Goal: Task Accomplishment & Management: Use online tool/utility

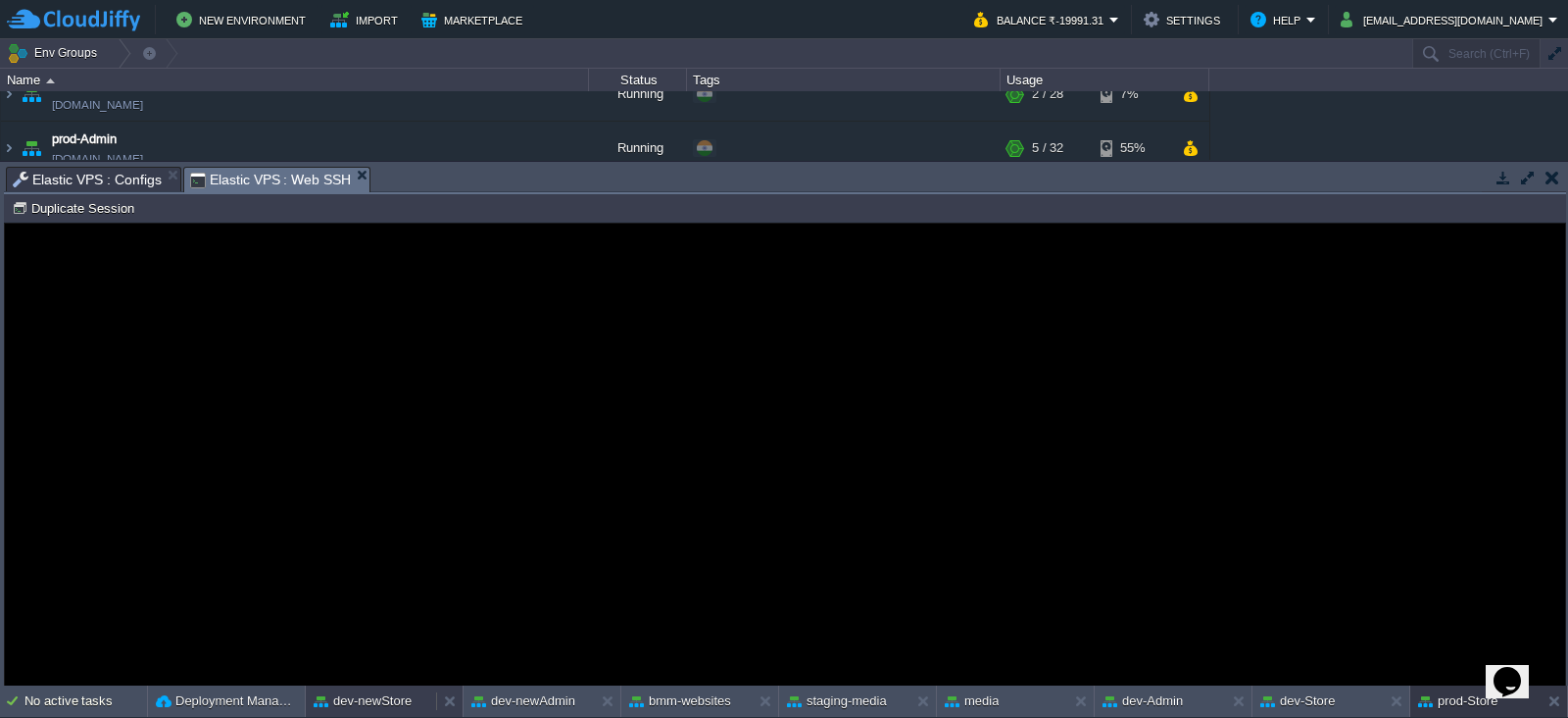
click at [348, 699] on button "dev-newStore" at bounding box center [362, 701] width 98 height 20
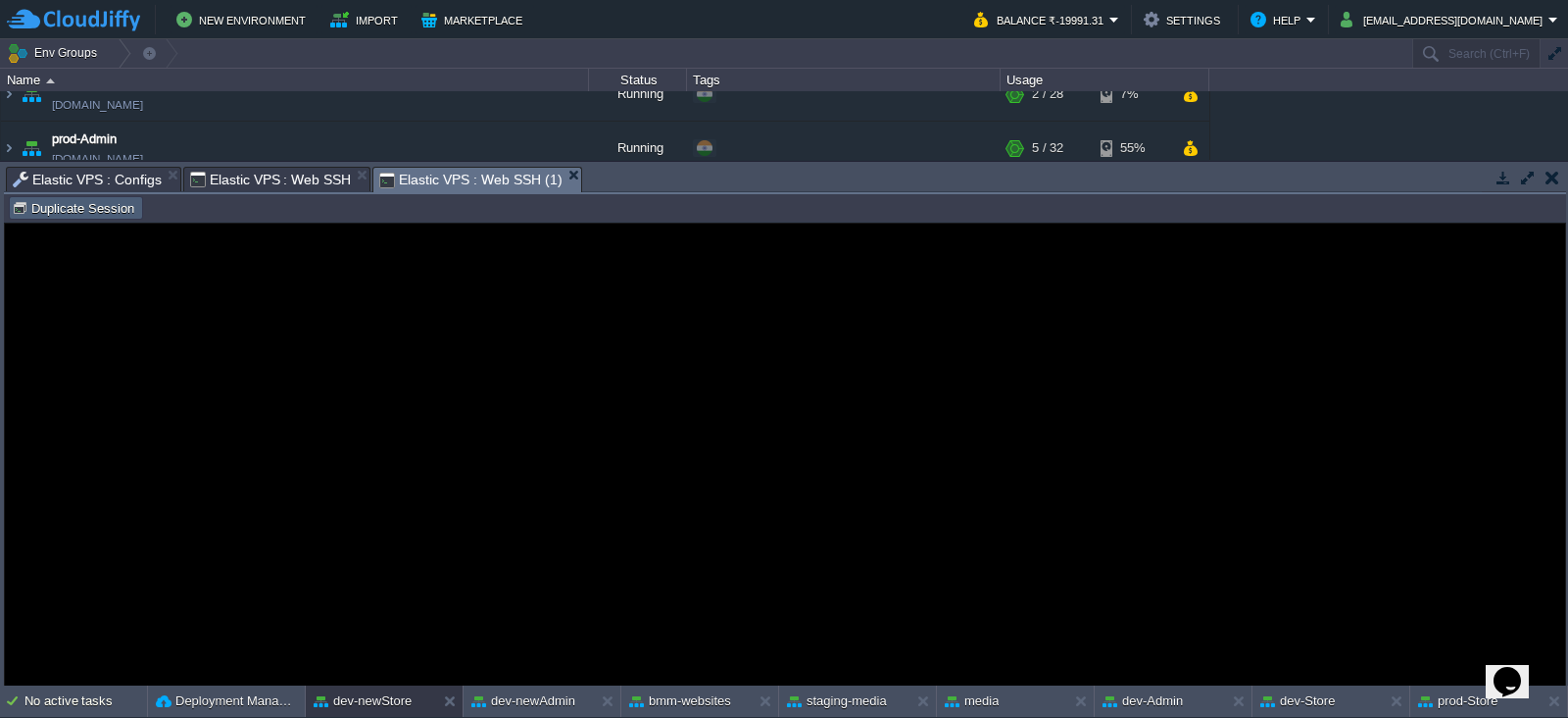
click at [104, 207] on button "Duplicate Session" at bounding box center [75, 208] width 128 height 18
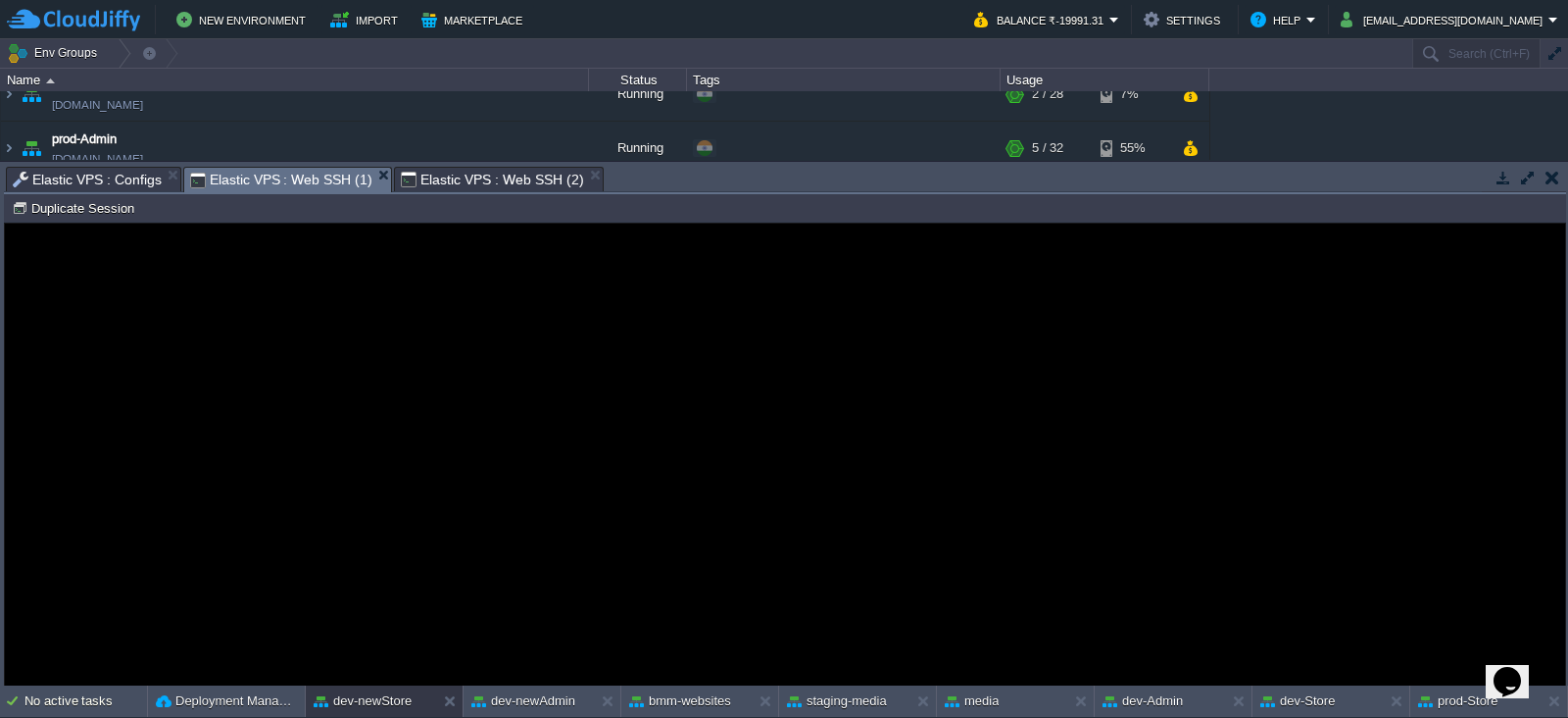
click at [349, 170] on span "Elastic VPS : Web SSH (1)" at bounding box center [281, 180] width 183 height 25
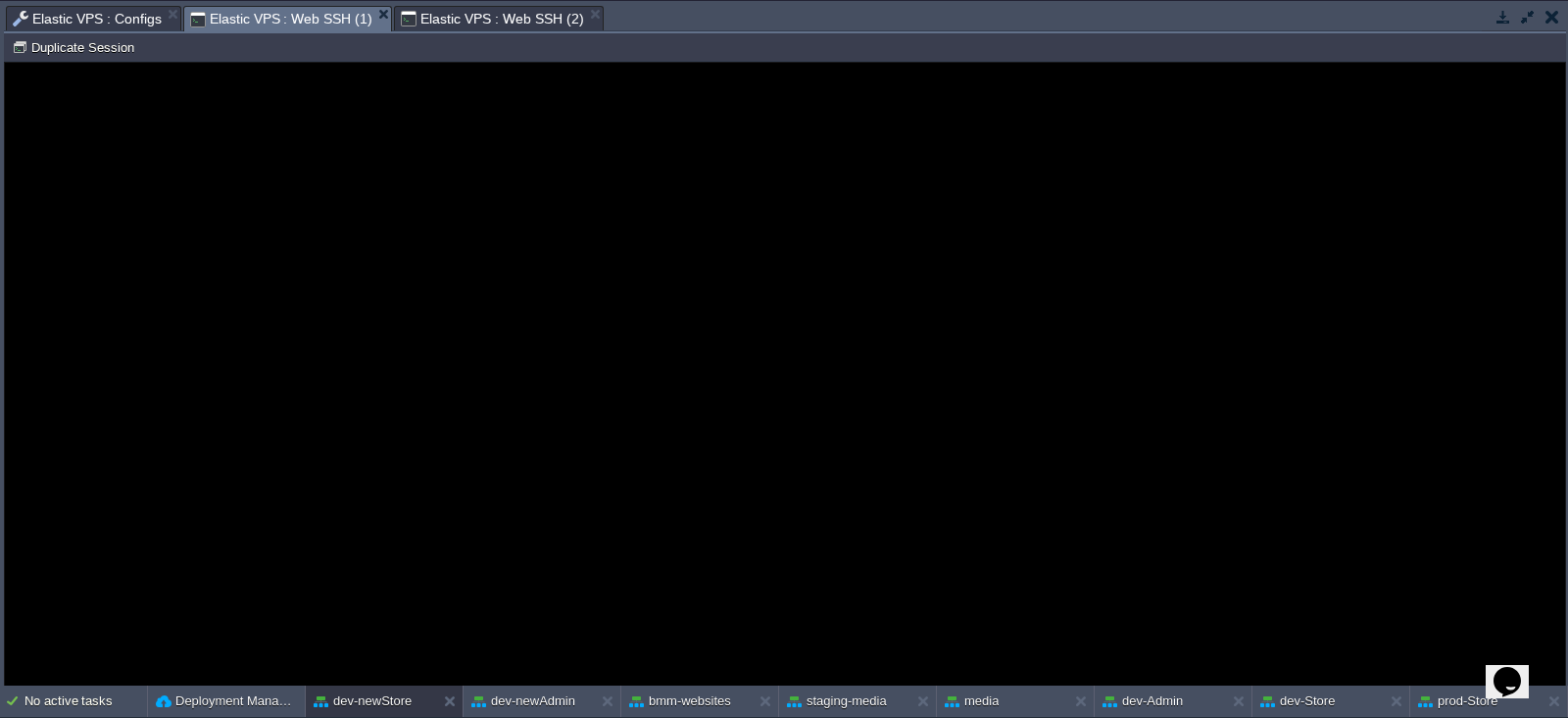
type input "#000000"
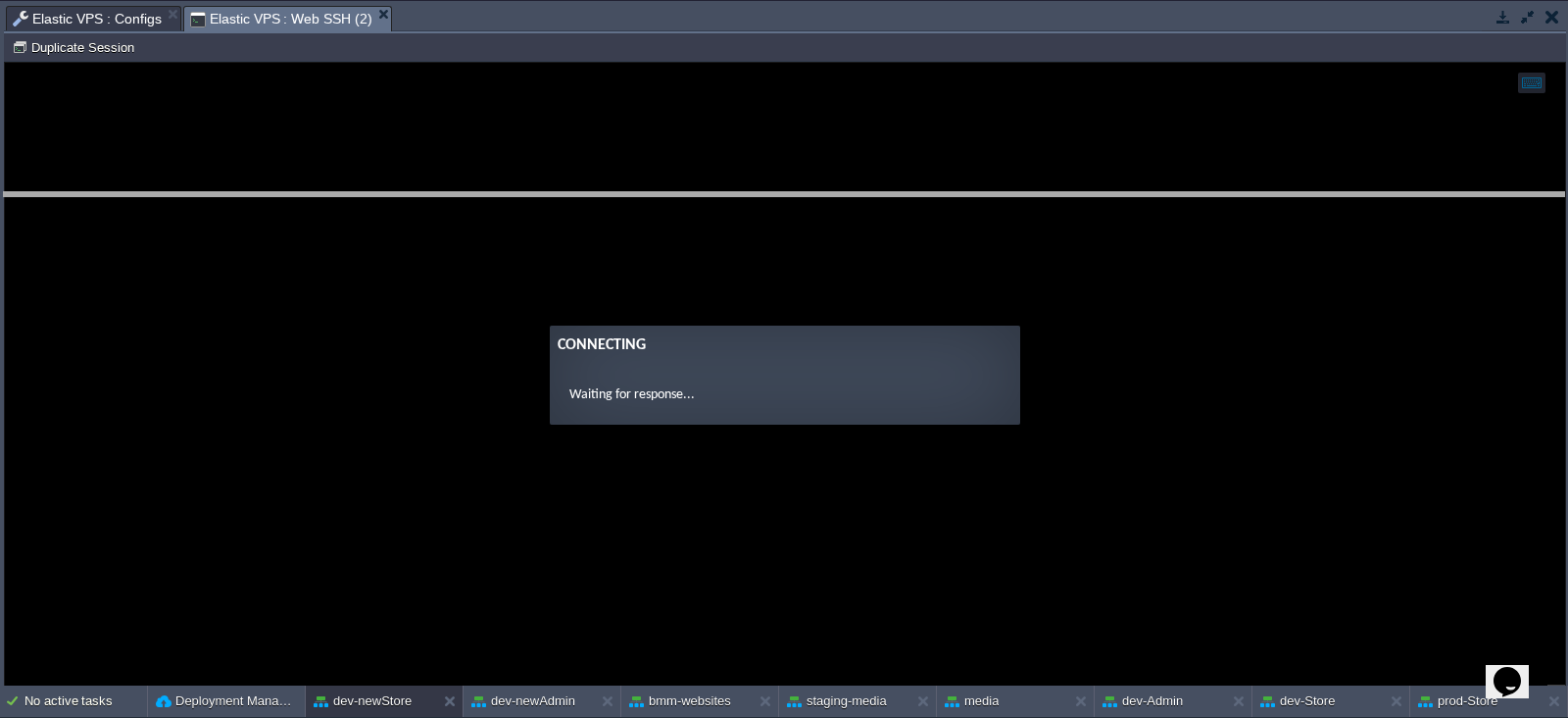
drag, startPoint x: 445, startPoint y: 18, endPoint x: 461, endPoint y: 199, distance: 181.7
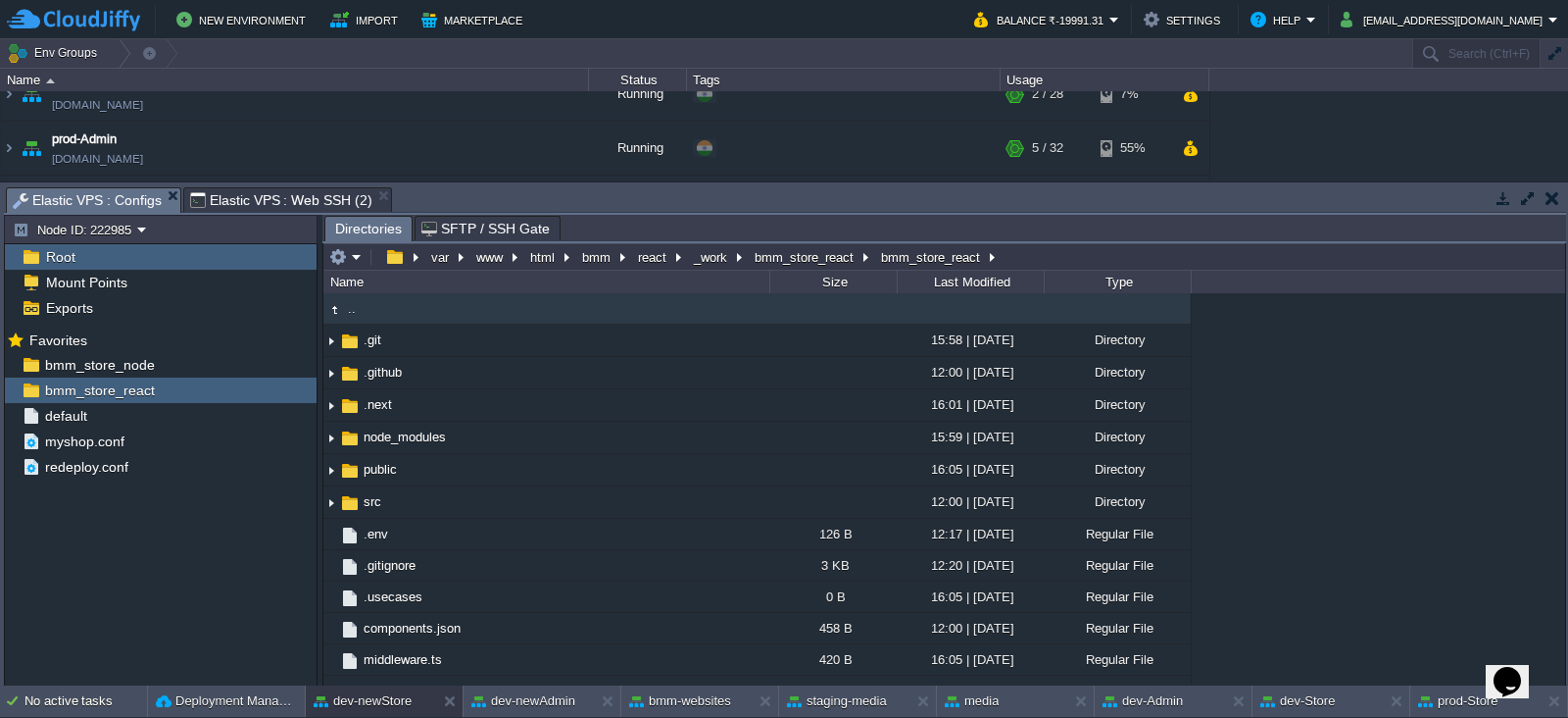
click at [143, 194] on span "Elastic VPS : Configs" at bounding box center [87, 201] width 149 height 25
click at [289, 356] on button "button" at bounding box center [290, 364] width 18 height 18
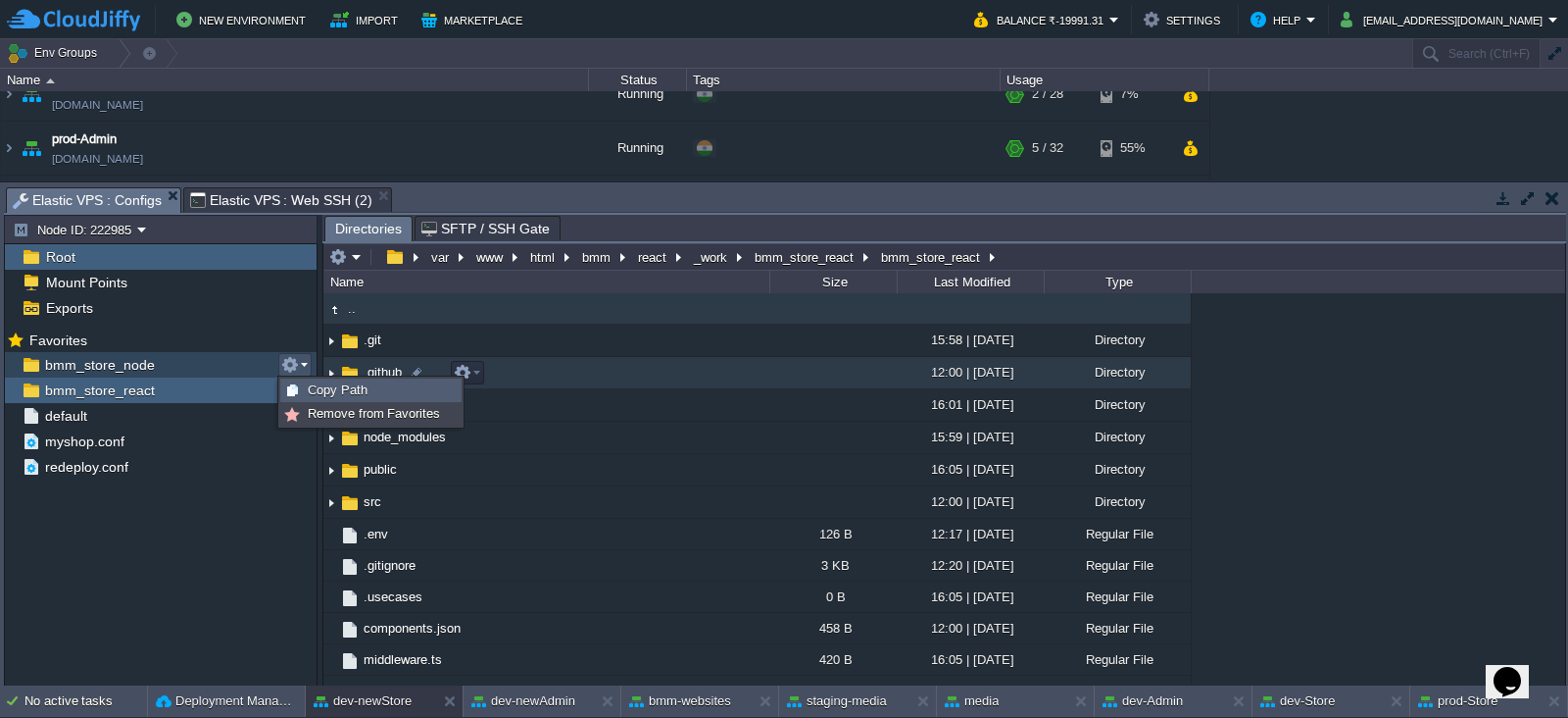
click at [324, 394] on span "Copy Path" at bounding box center [338, 389] width 60 height 15
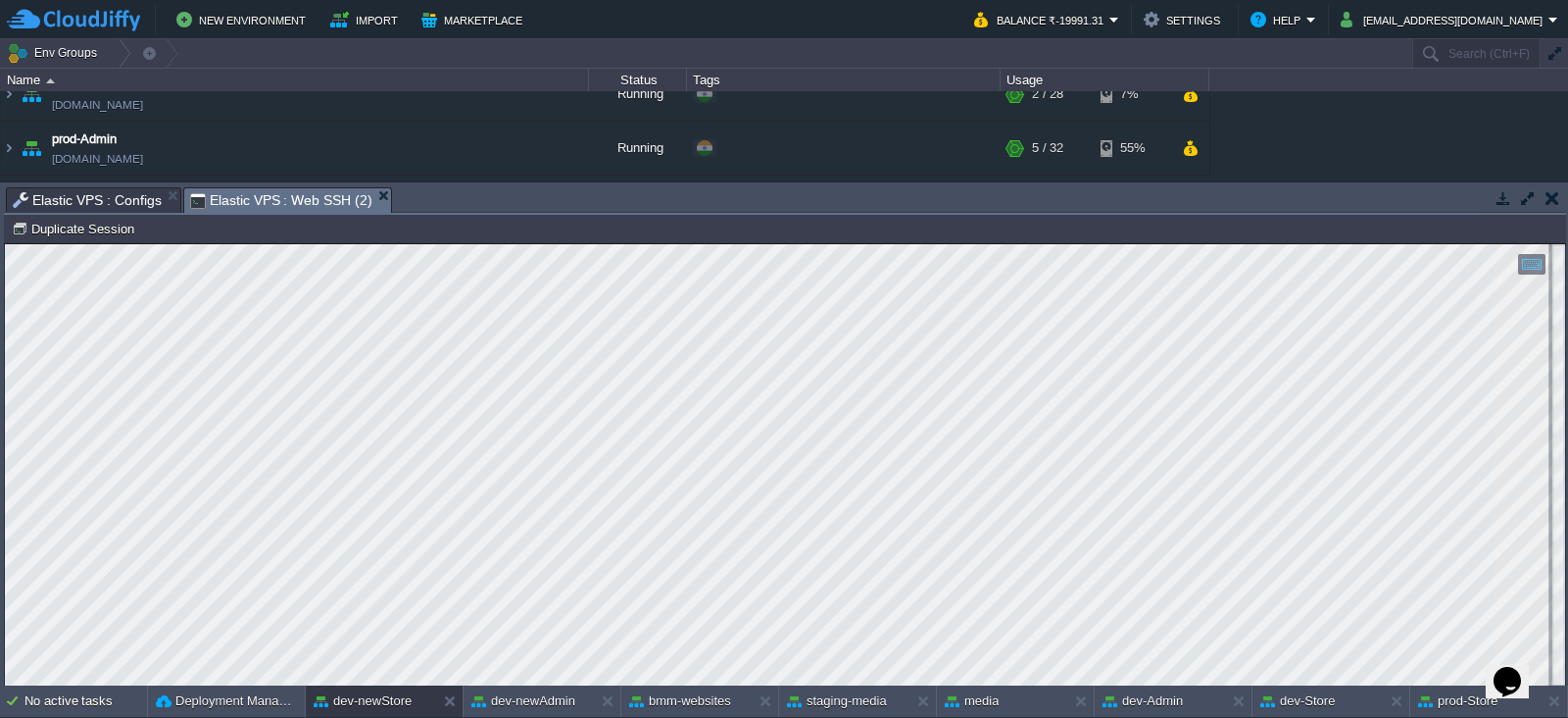
click at [303, 189] on span "Elastic VPS : Web SSH (2)" at bounding box center [281, 201] width 183 height 25
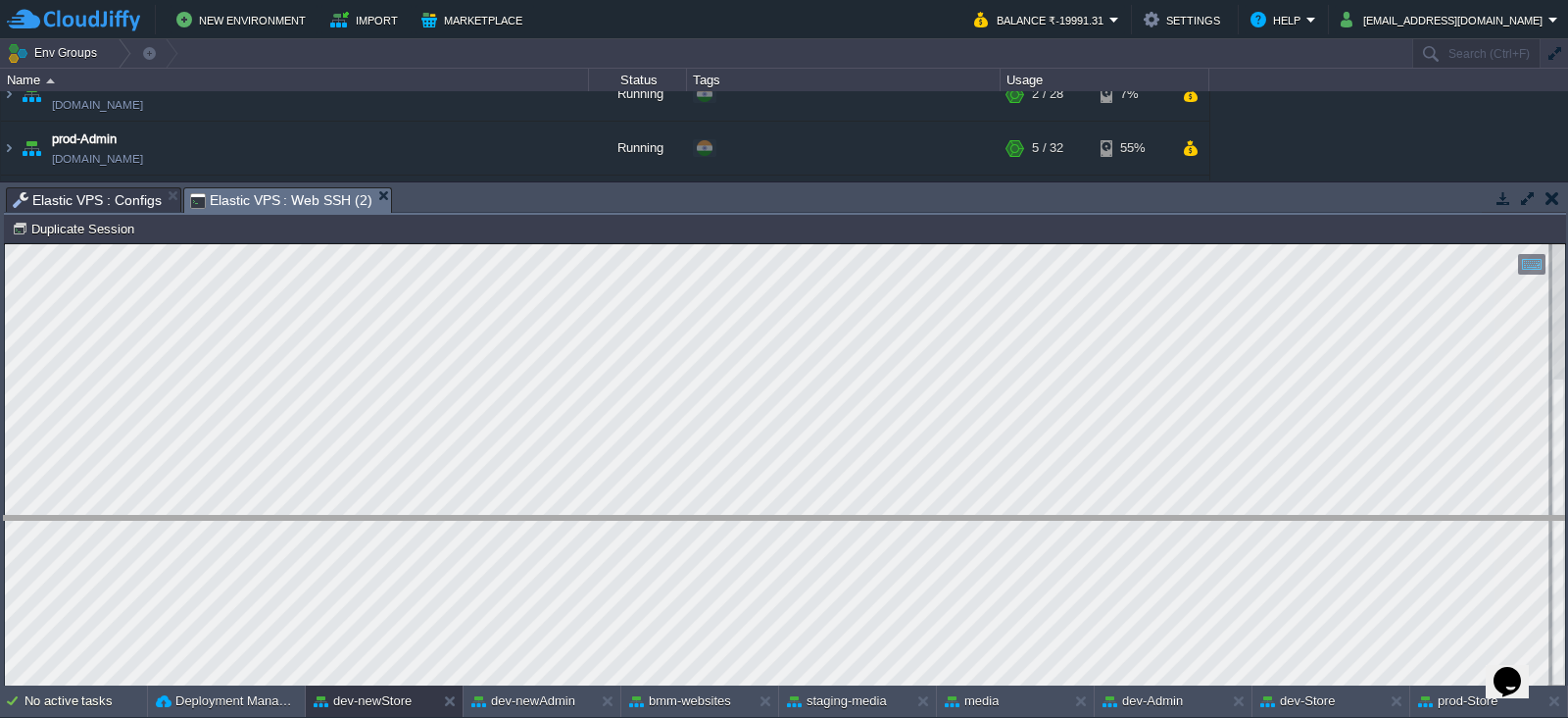
drag, startPoint x: 763, startPoint y: 195, endPoint x: 768, endPoint y: 517, distance: 322.0
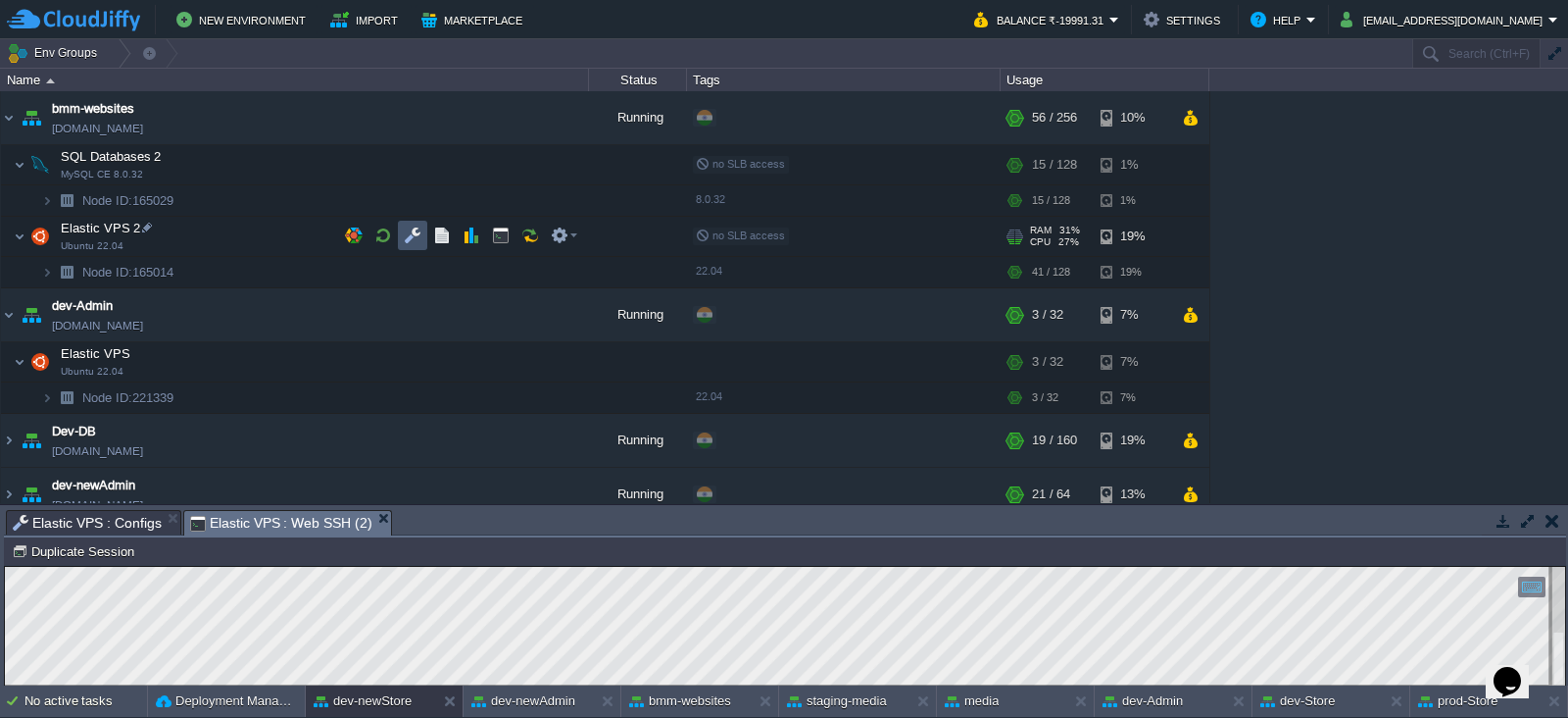
click at [414, 229] on button "button" at bounding box center [413, 235] width 18 height 18
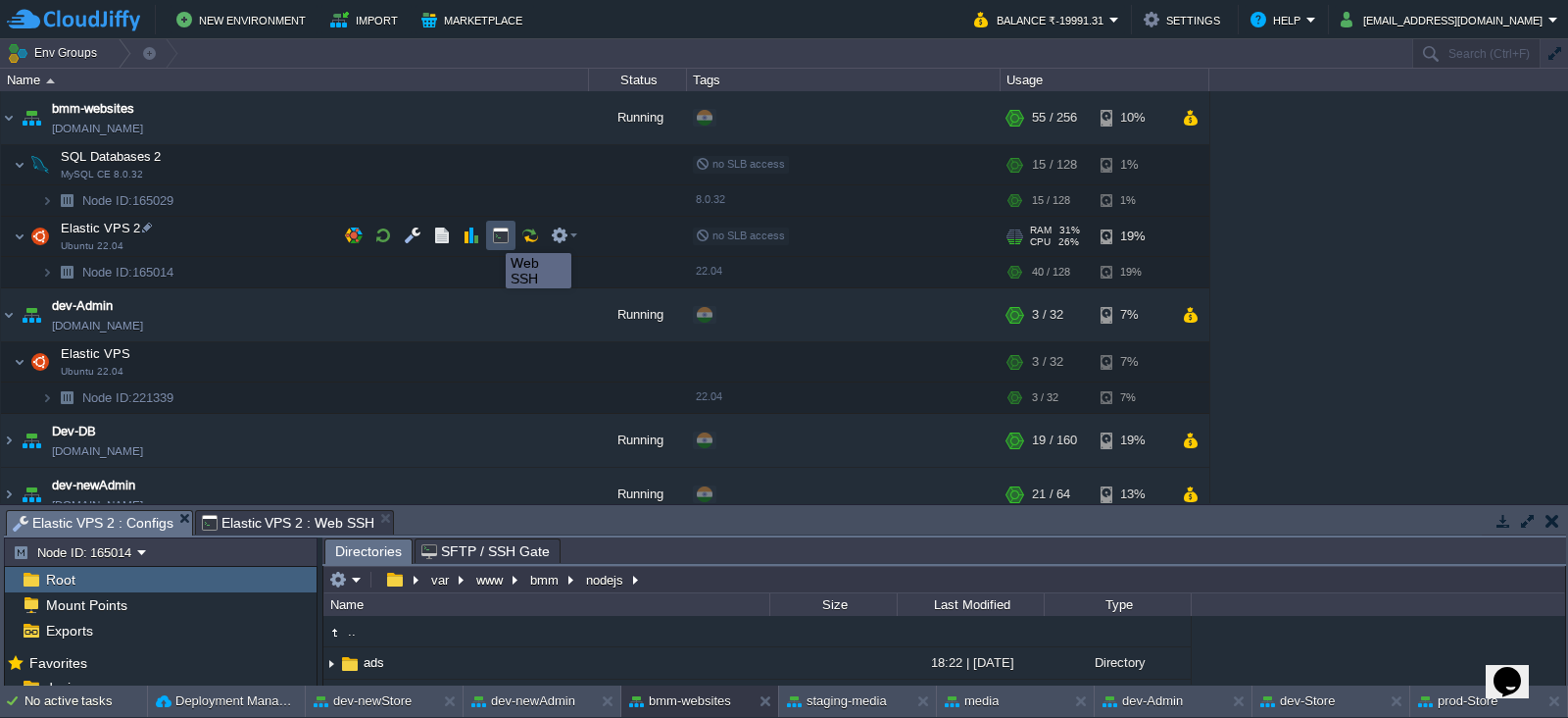
click at [499, 235] on button "button" at bounding box center [501, 235] width 18 height 18
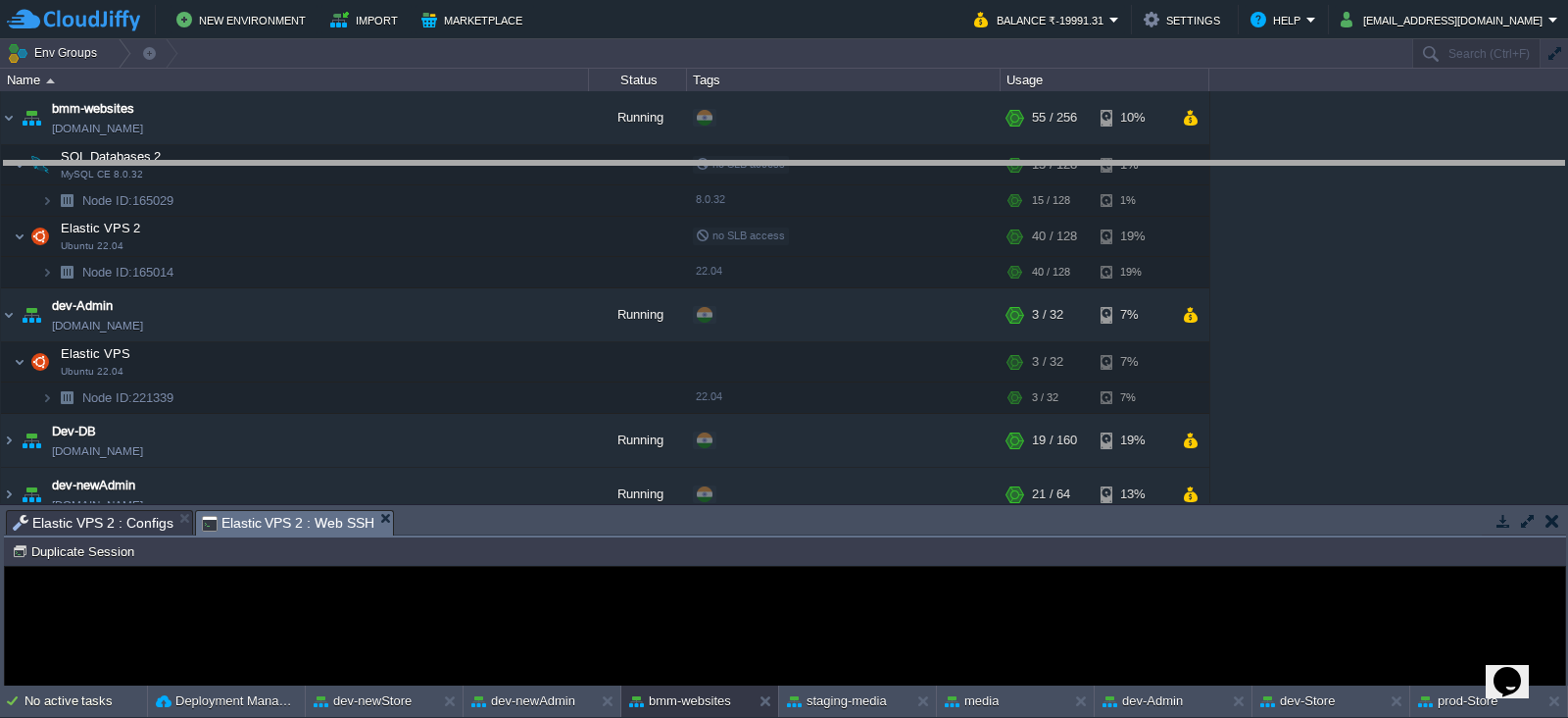
drag, startPoint x: 502, startPoint y: 521, endPoint x: 485, endPoint y: 498, distance: 28.6
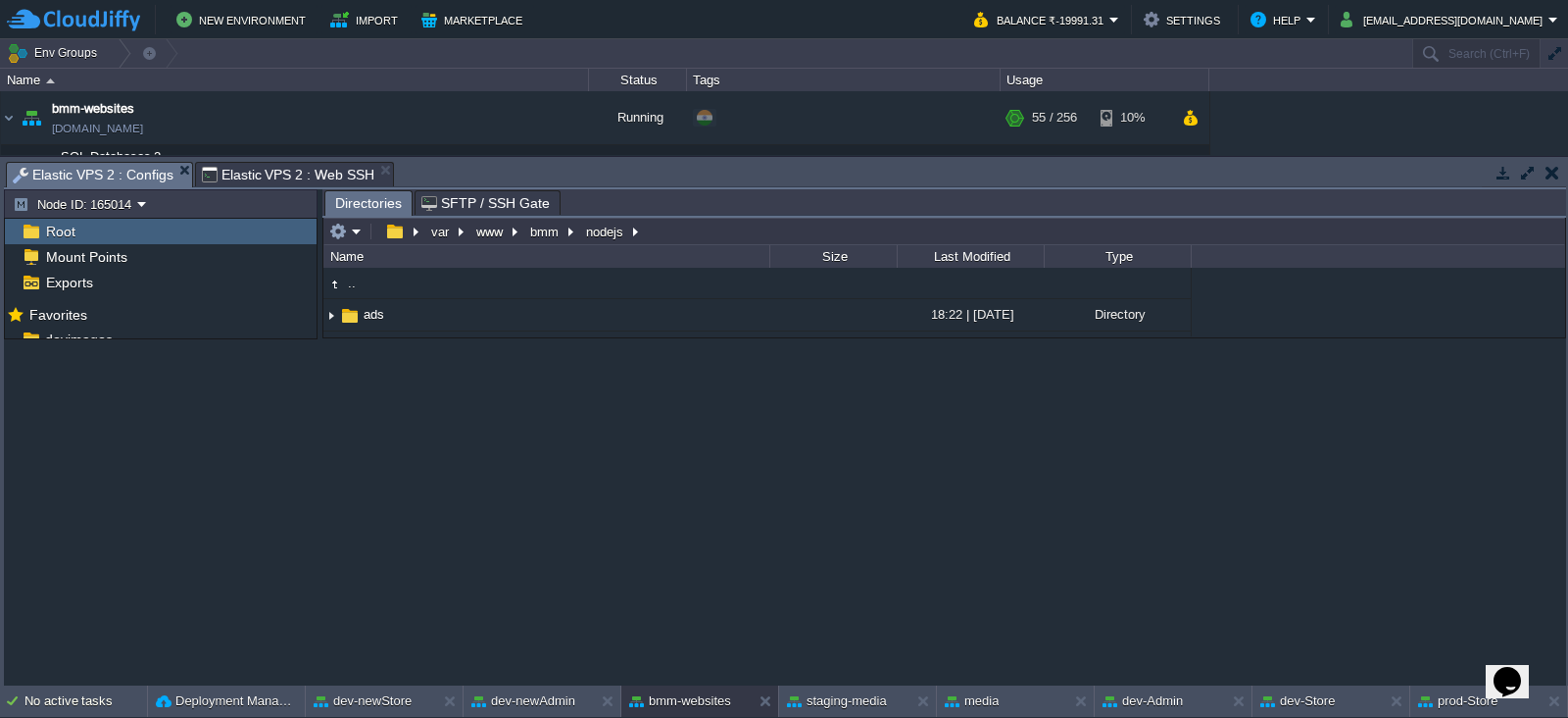
click at [141, 170] on span "Elastic VPS 2 : Configs" at bounding box center [93, 175] width 161 height 25
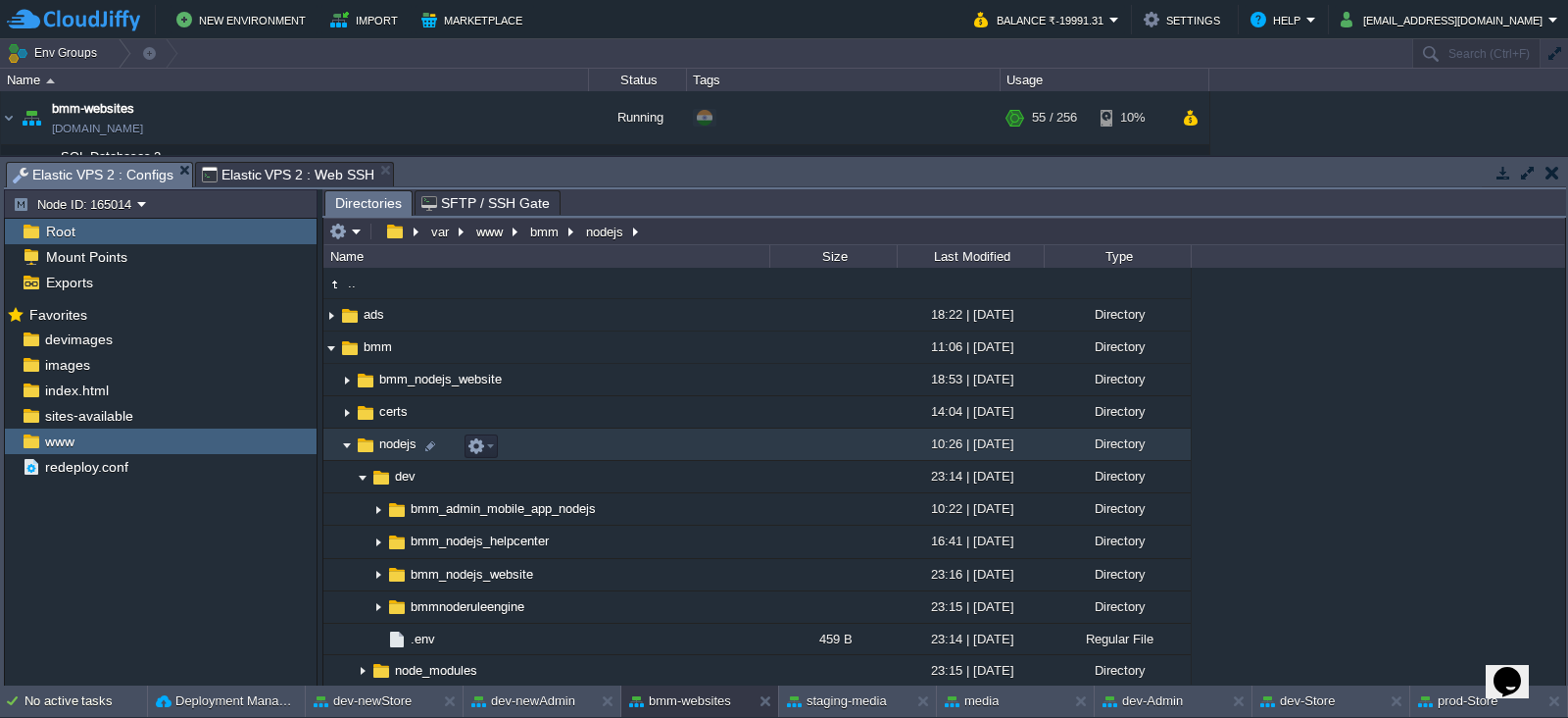
click at [347, 429] on img at bounding box center [348, 444] width 16 height 31
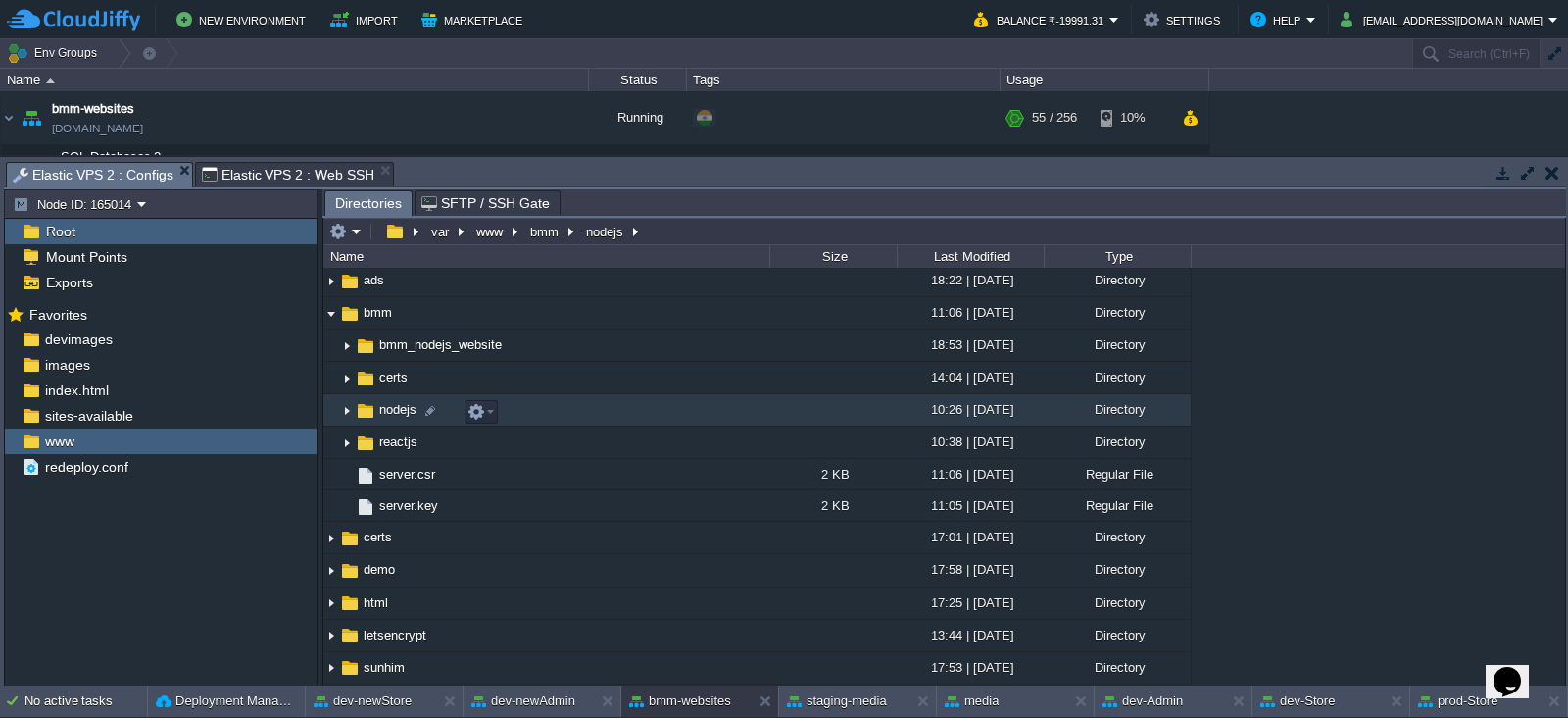
click at [341, 407] on img at bounding box center [348, 410] width 16 height 31
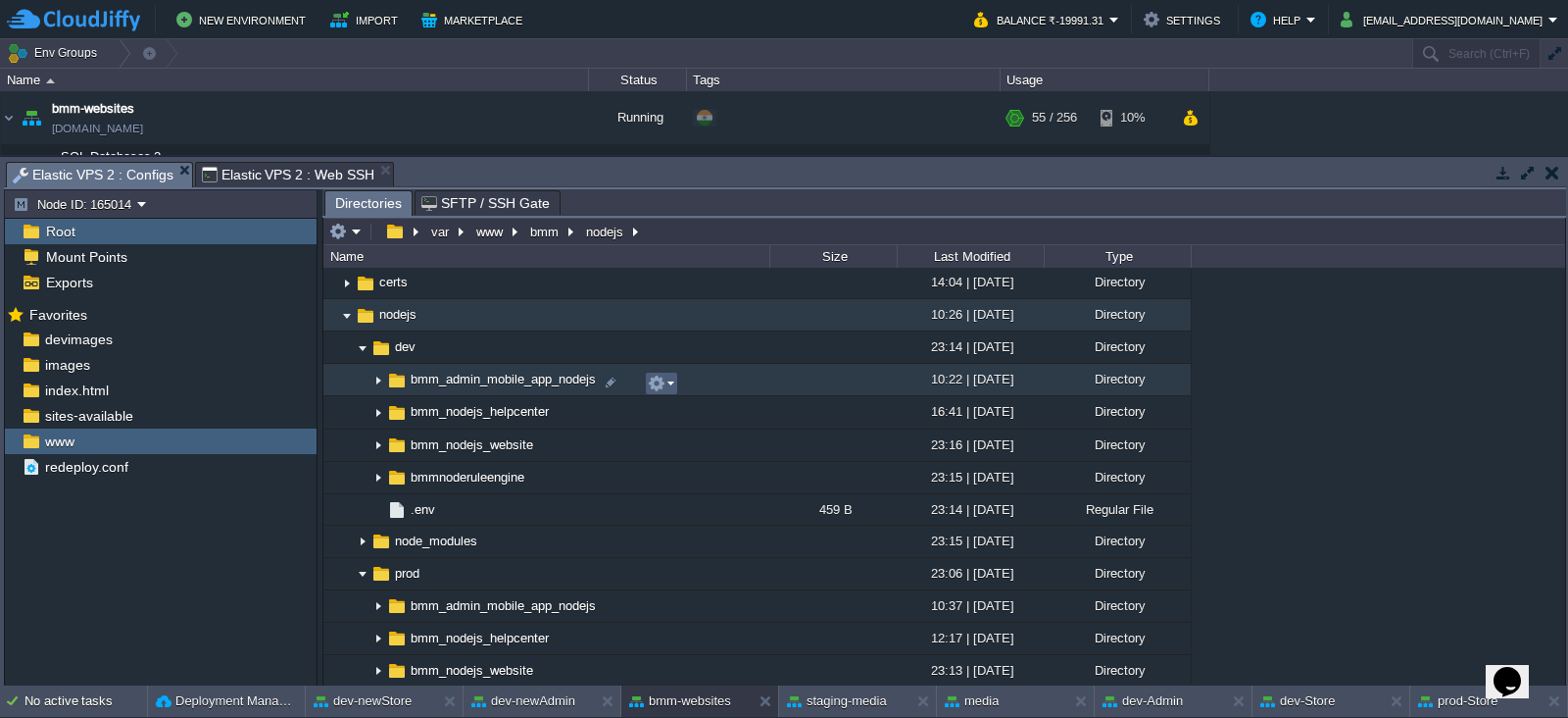
click at [668, 379] on em at bounding box center [660, 383] width 27 height 18
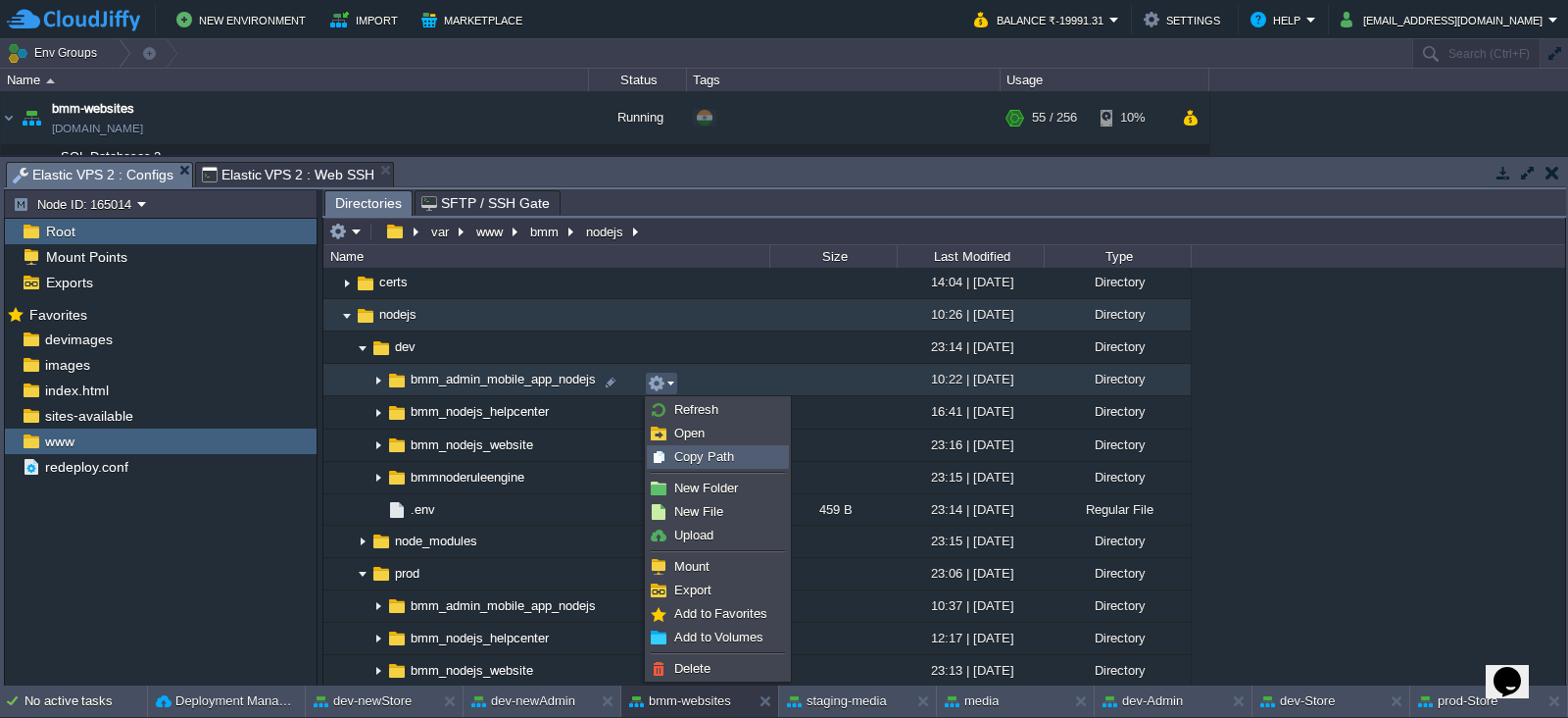
click at [702, 458] on span "Copy Path" at bounding box center [704, 456] width 60 height 15
type textarea "/var/www/bmm/nodejs/dev/bmm_admin_mobile_app_nodejs"
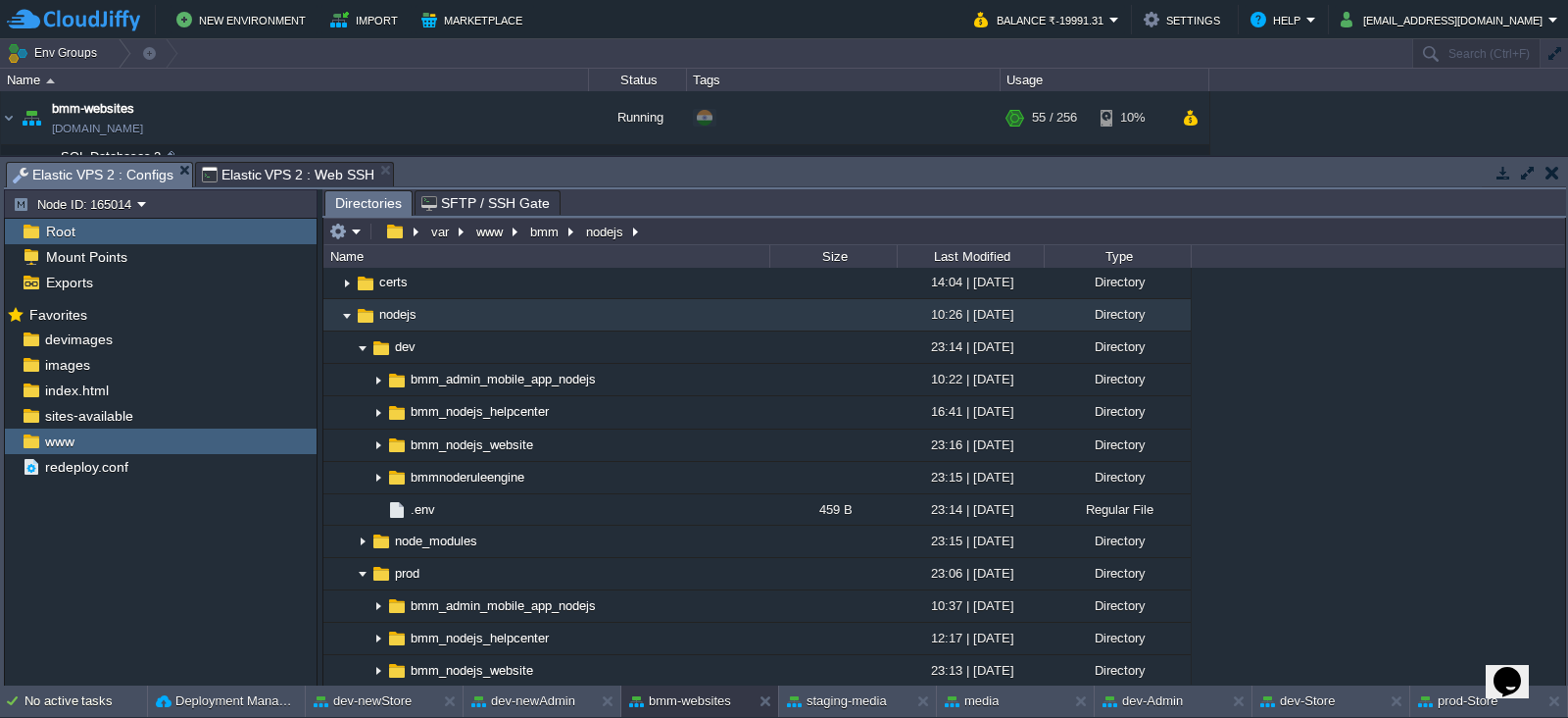
click at [274, 154] on td "SQL Databases 2 MySQL CE 8.0.32" at bounding box center [295, 165] width 588 height 40
click at [258, 164] on span "Elastic VPS 2 : Web SSH" at bounding box center [288, 175] width 173 height 24
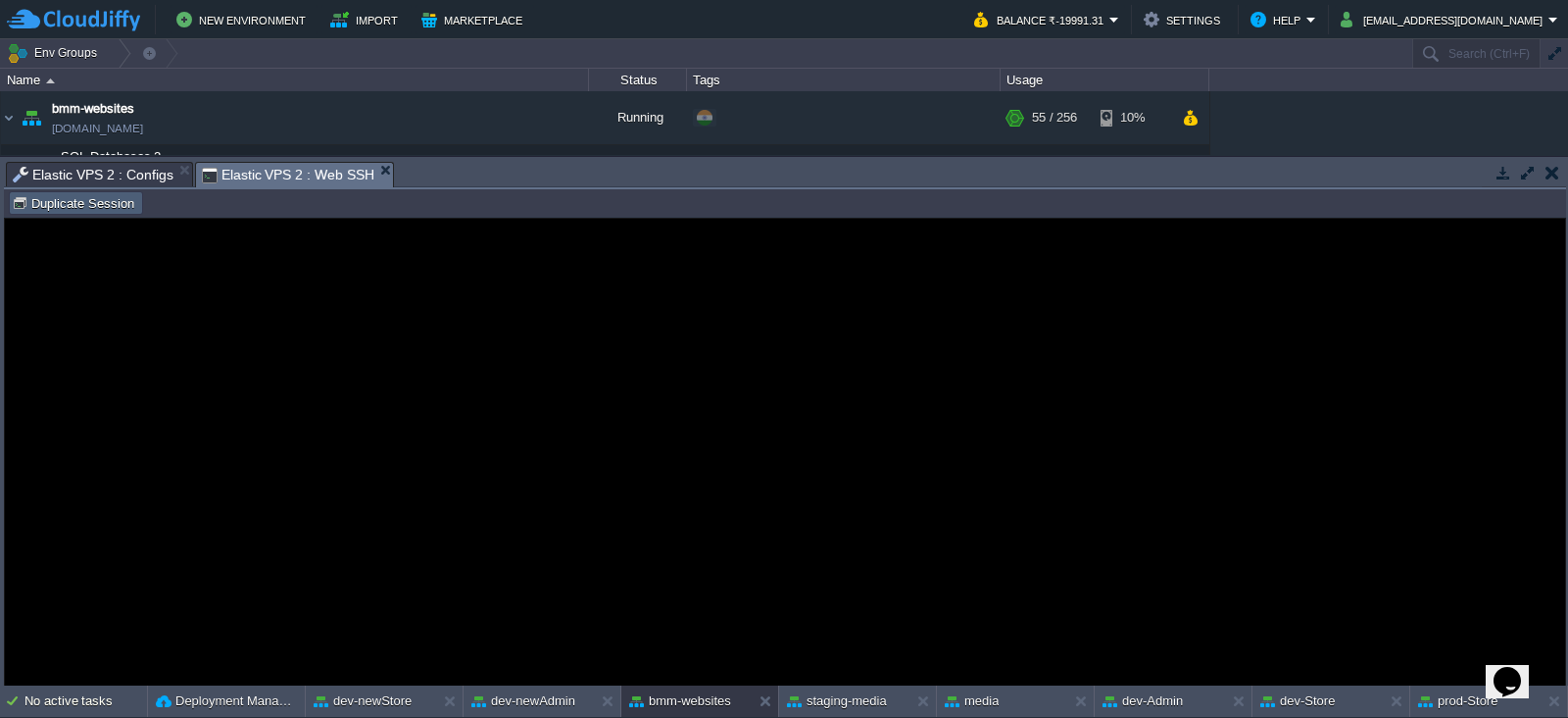
click at [105, 204] on button "Duplicate Session" at bounding box center [75, 203] width 128 height 18
type input "#000000"
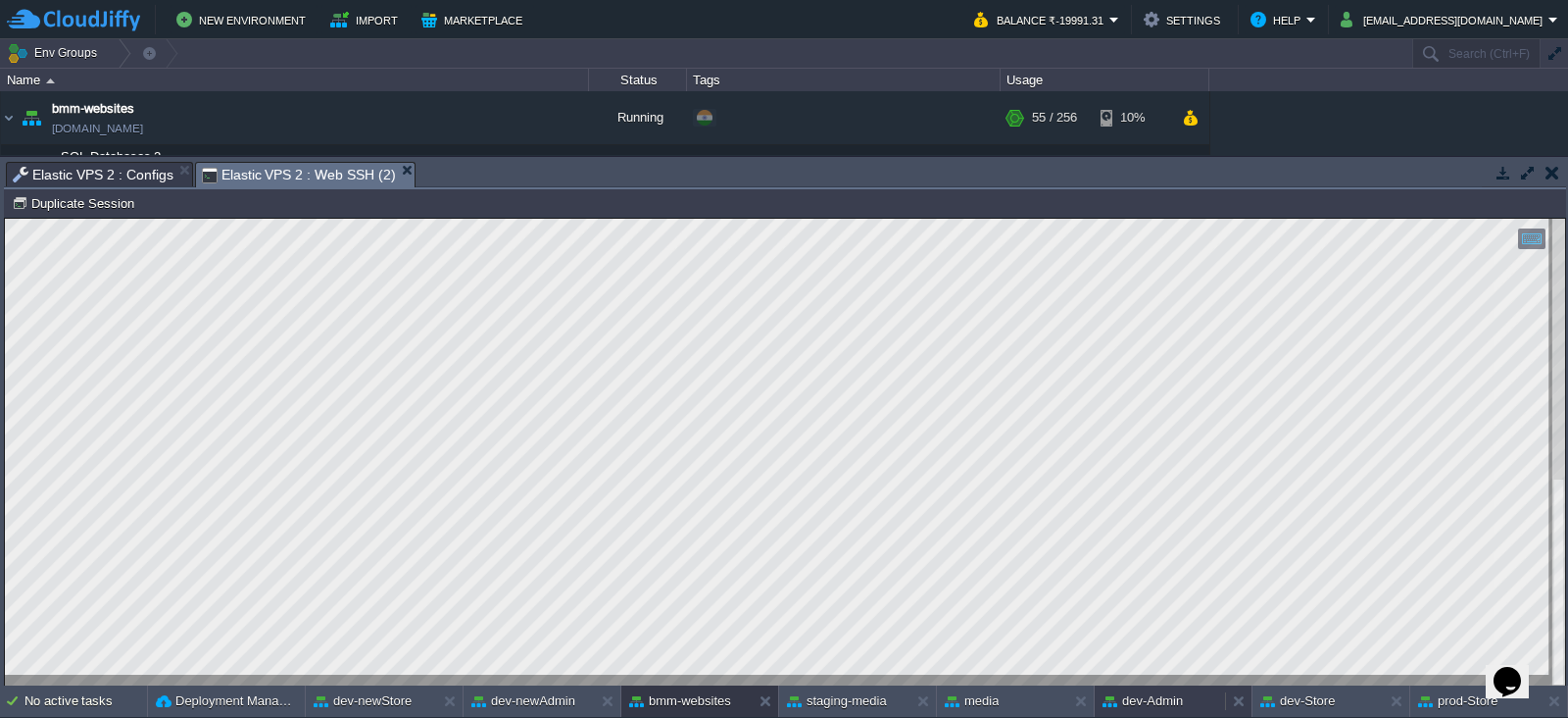
click at [1158, 693] on button "dev-Admin" at bounding box center [1142, 701] width 80 height 20
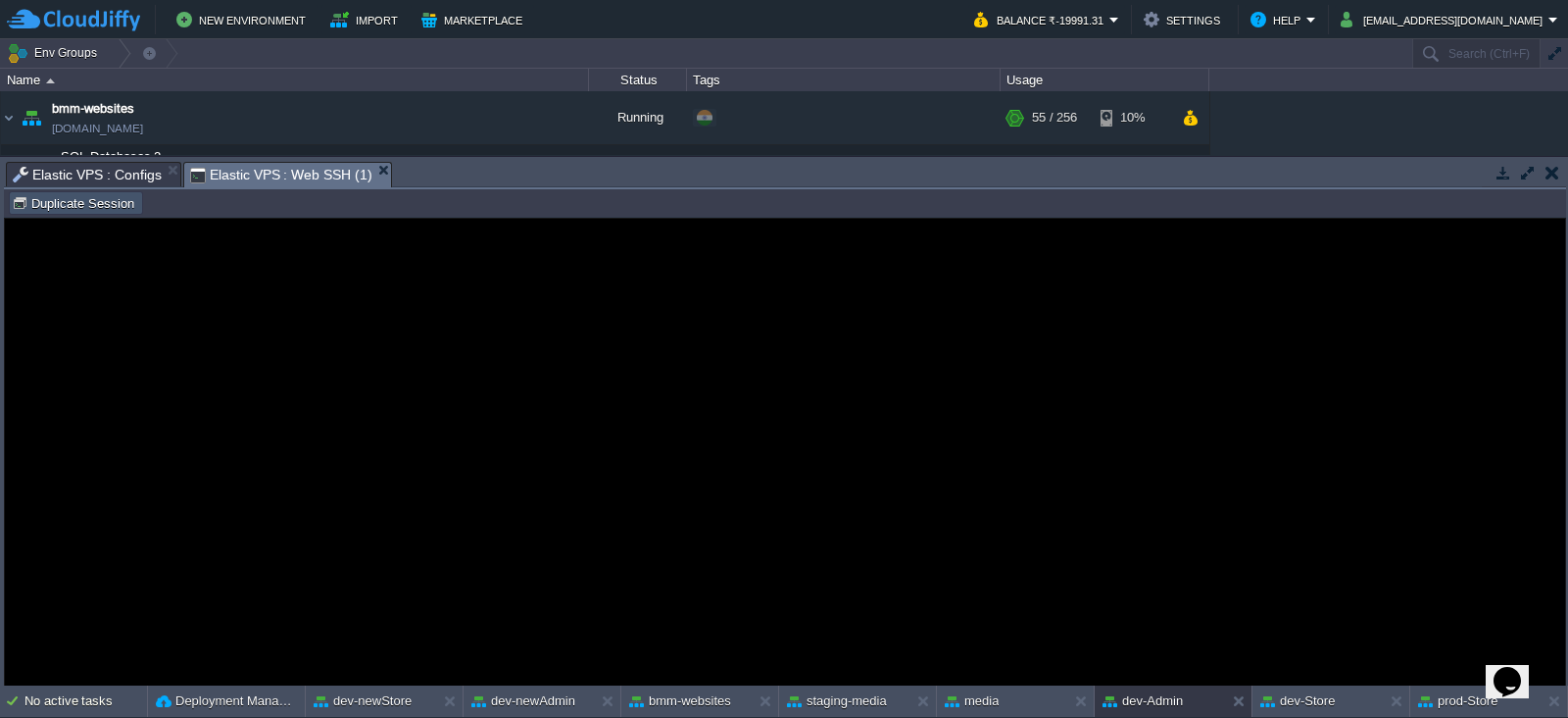
click at [107, 203] on button "Duplicate Session" at bounding box center [75, 203] width 128 height 18
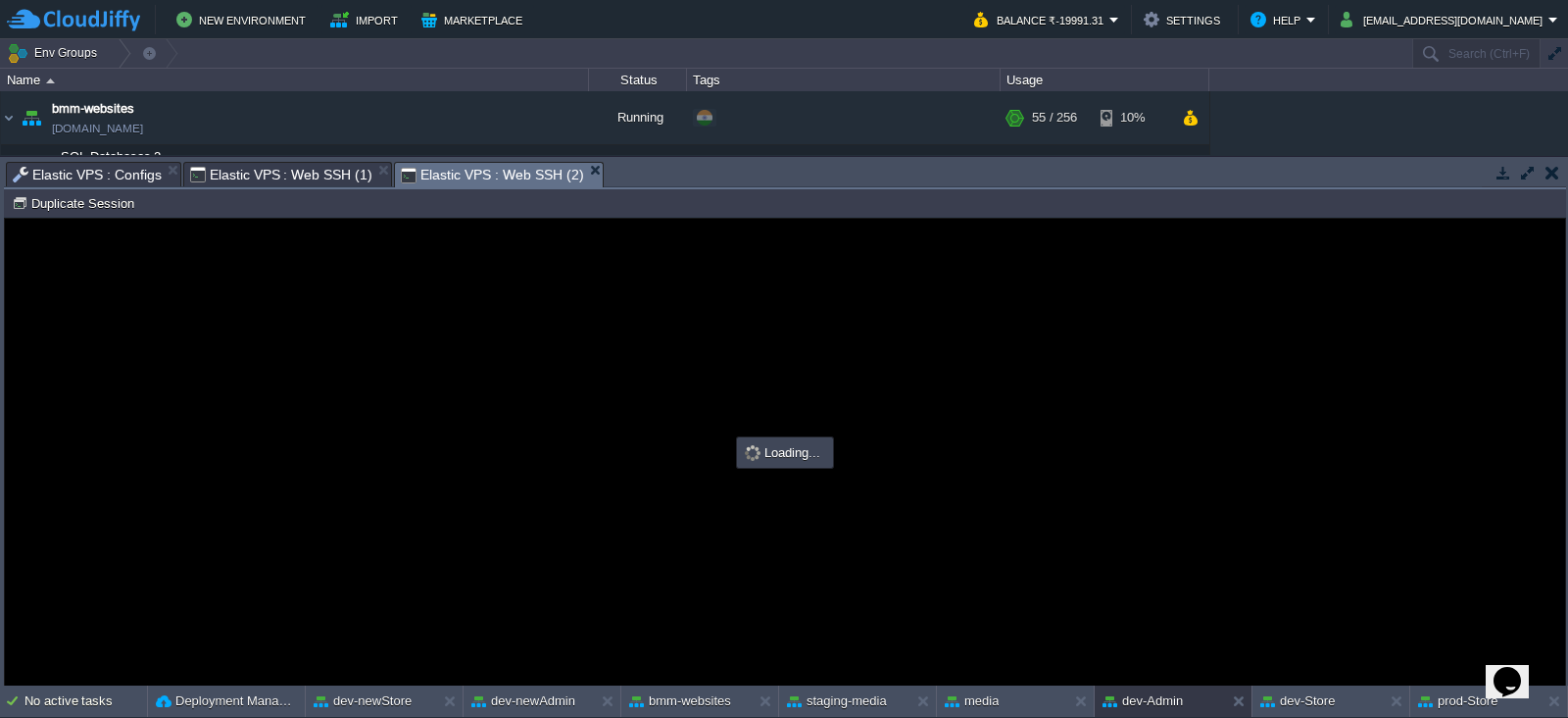
click at [128, 164] on span "Elastic VPS : Configs" at bounding box center [87, 175] width 149 height 24
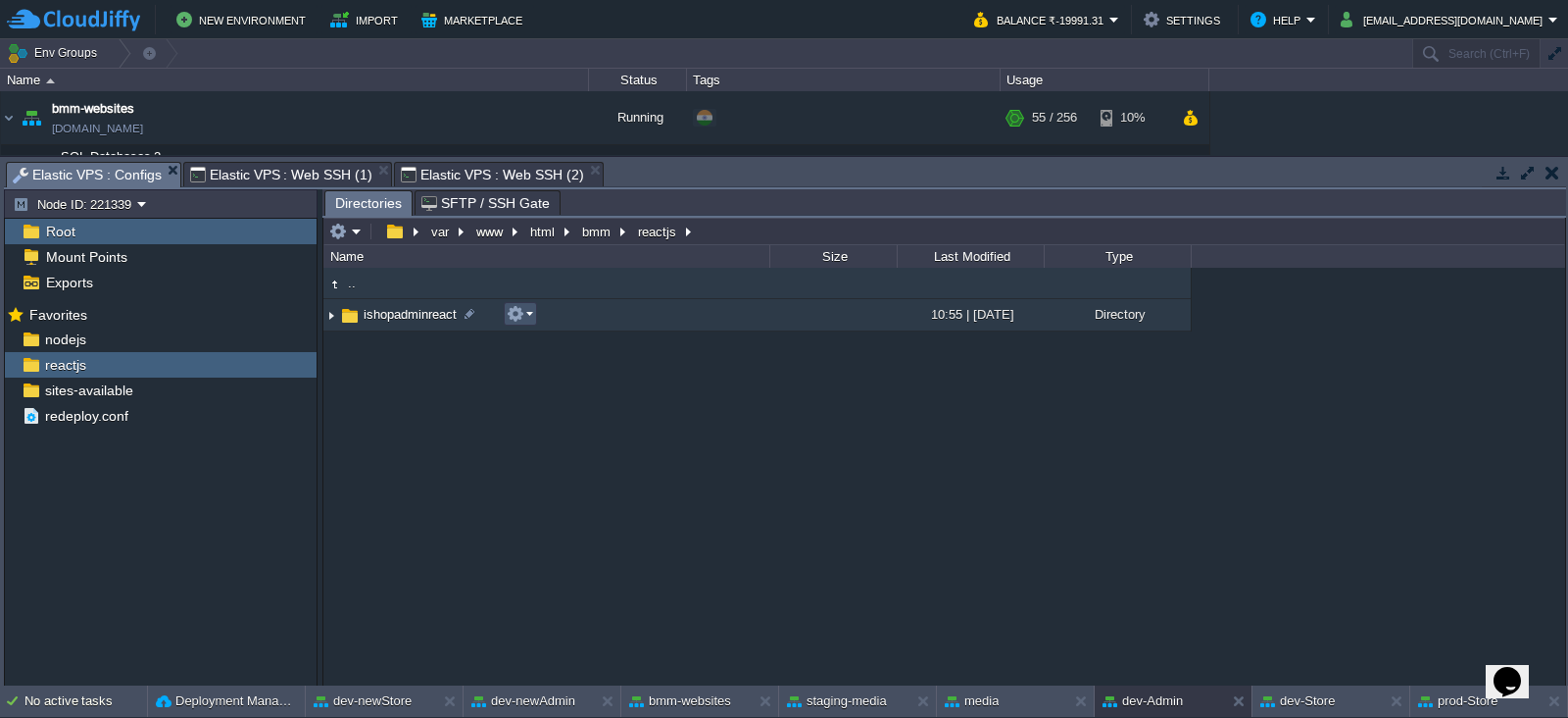
click at [517, 315] on button "button" at bounding box center [515, 314] width 18 height 18
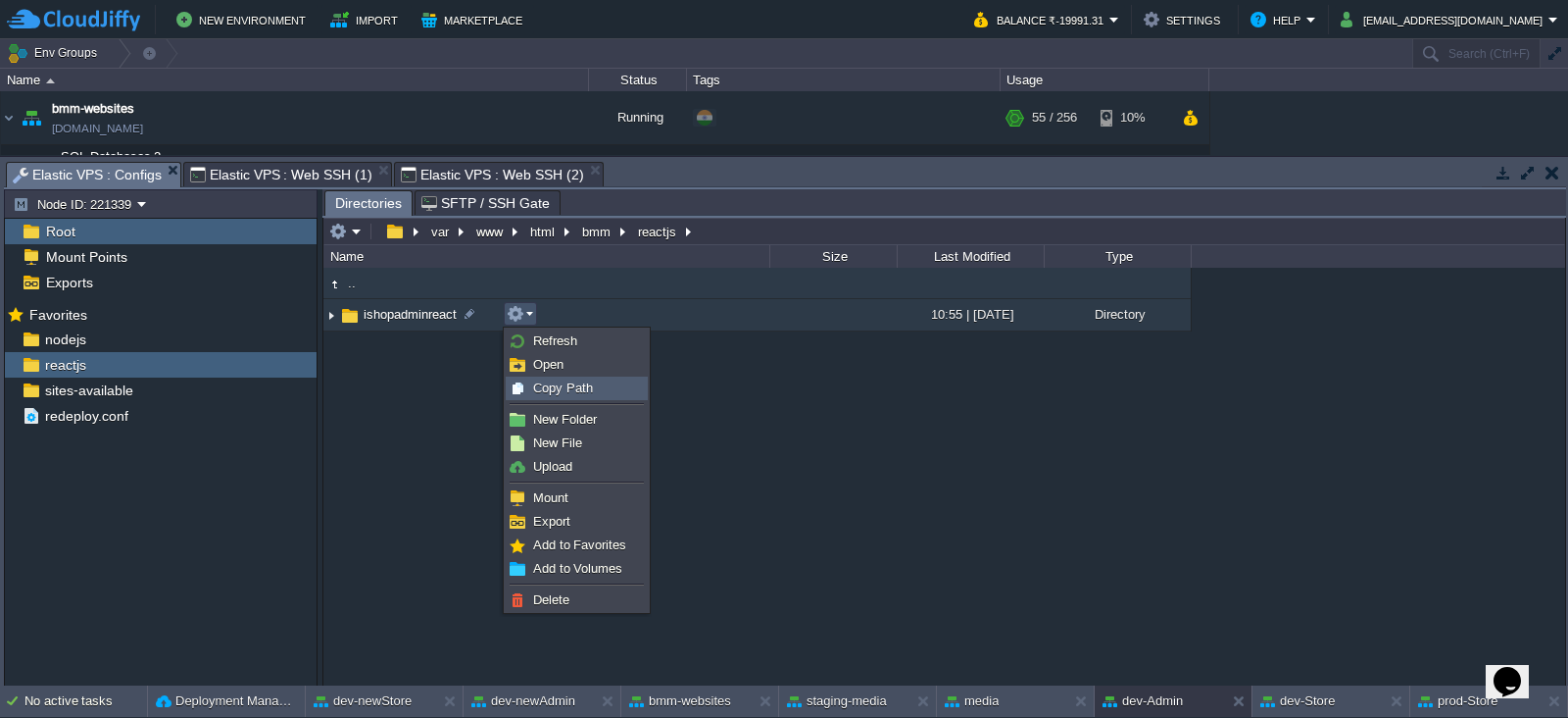
click at [558, 380] on span "Copy Path" at bounding box center [563, 387] width 60 height 15
type textarea "/var/www/html/bmm/reactjs/ishopadminreact"
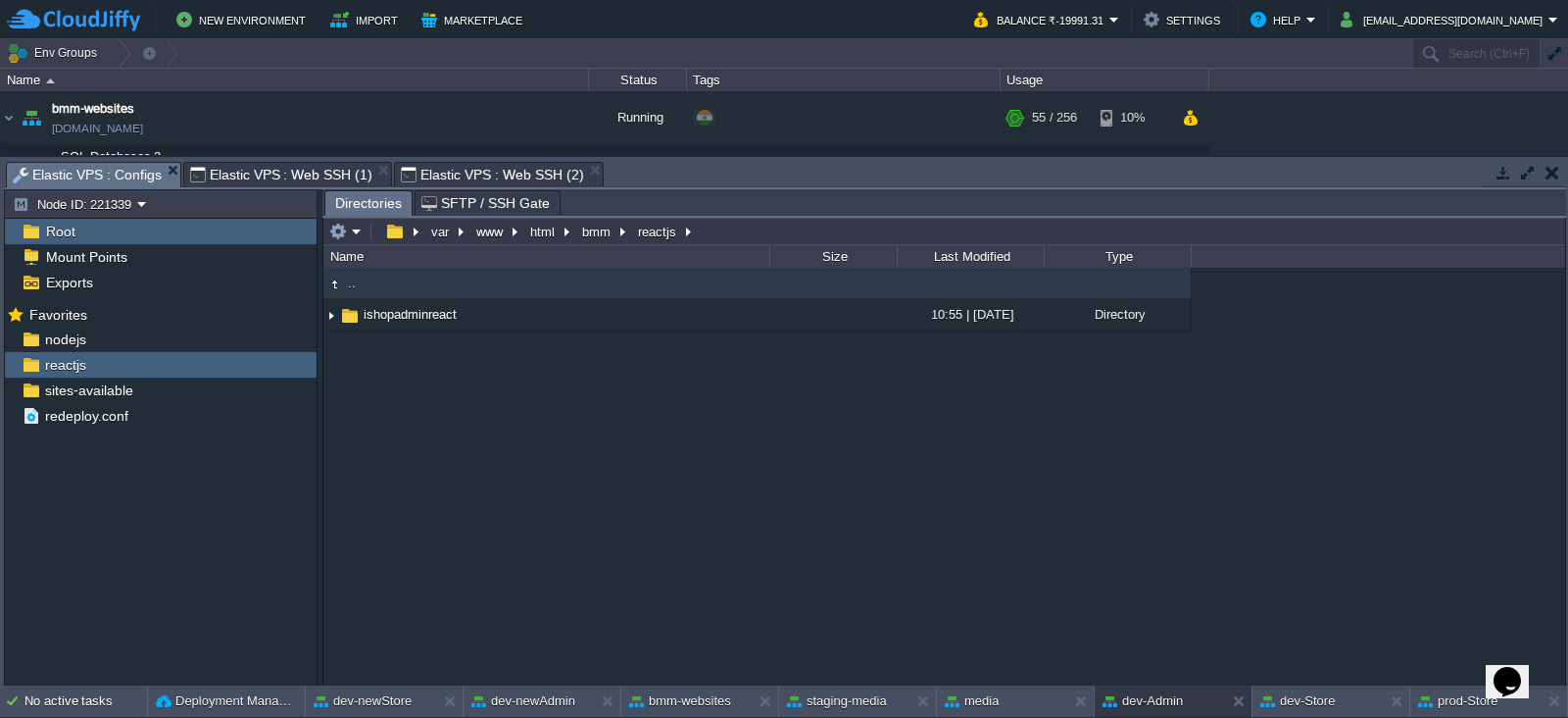
type input "#000000"
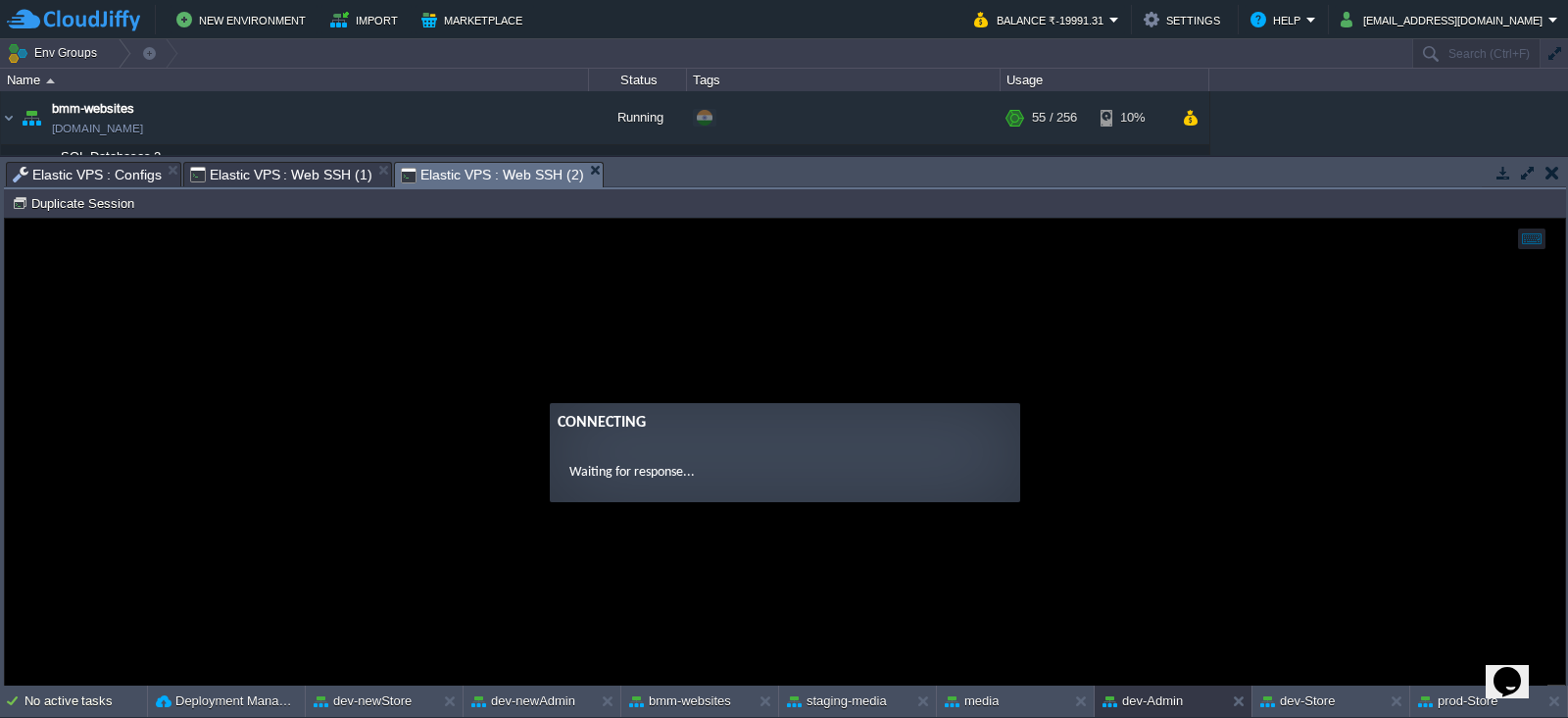
click at [490, 164] on span "Elastic VPS : Web SSH (2)" at bounding box center [493, 175] width 183 height 25
